Goal: Navigation & Orientation: Find specific page/section

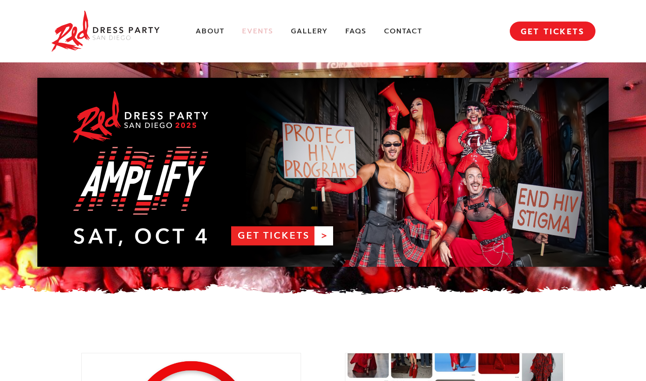
click at [265, 33] on link "Events" at bounding box center [257, 31] width 31 height 9
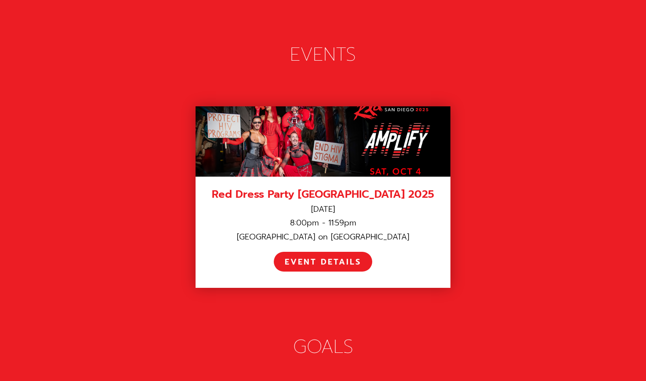
scroll to position [1211, 0]
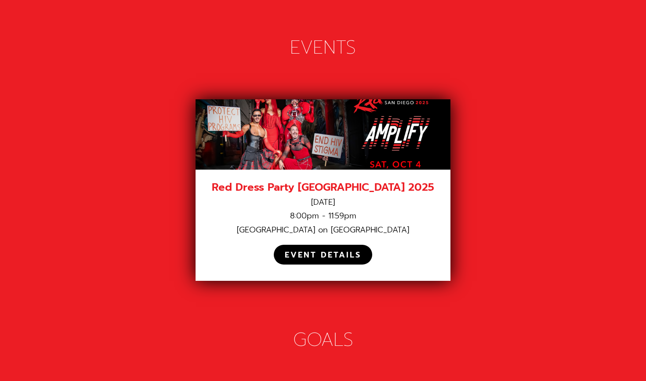
click at [331, 250] on div "EVENT DETAILS" at bounding box center [323, 255] width 76 height 10
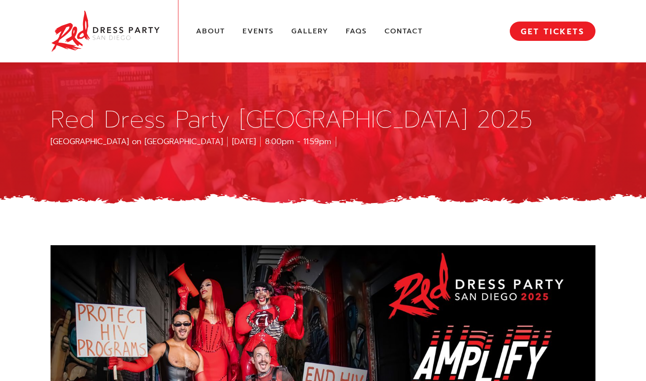
scroll to position [20, 0]
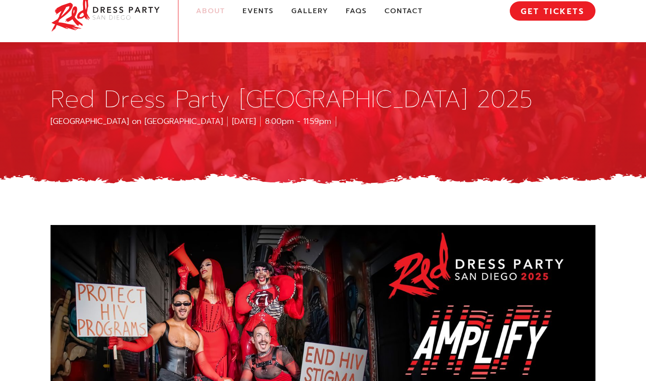
click at [222, 14] on link "About" at bounding box center [210, 11] width 29 height 9
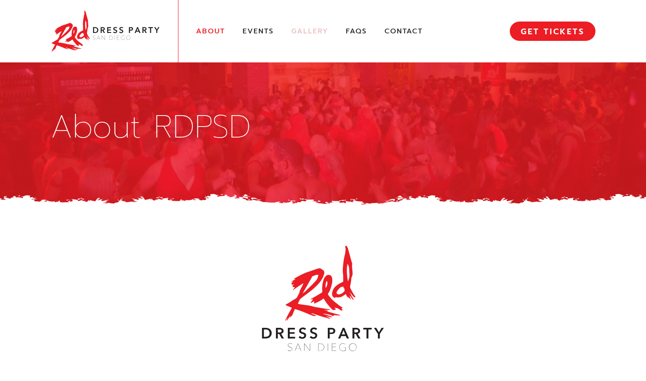
click at [301, 33] on link "Gallery" at bounding box center [309, 31] width 37 height 9
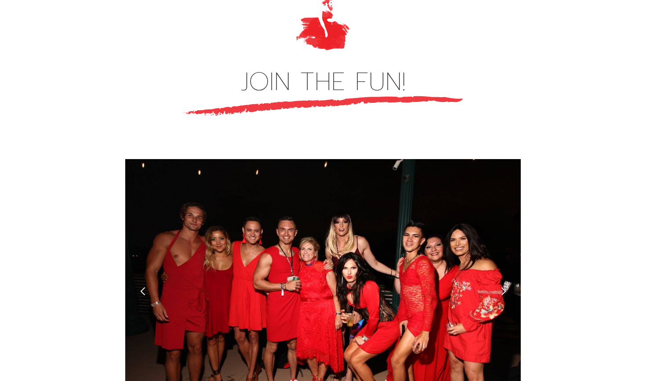
scroll to position [2364, 0]
